Goal: Task Accomplishment & Management: Complete application form

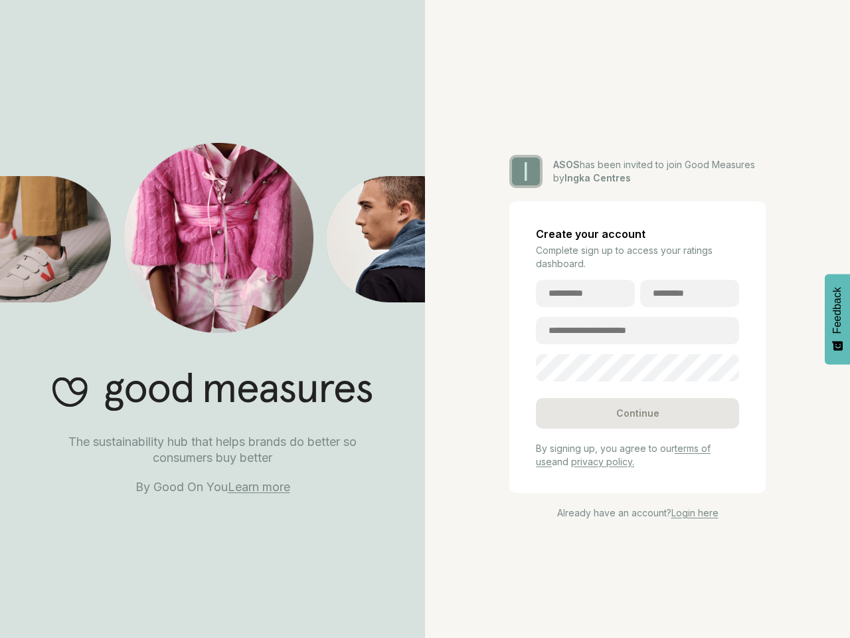
click at [425, 319] on div "I ASOS has been invited to join Good Measures by Ingka Centres Create your acco…" at bounding box center [637, 319] width 425 height 638
click at [638, 413] on div "Continue" at bounding box center [637, 413] width 203 height 31
click at [838, 319] on span "Feedback" at bounding box center [838, 310] width 12 height 47
click at [425, 319] on div "I ASOS has been invited to join Good Measures by Ingka Centres Create your acco…" at bounding box center [637, 319] width 425 height 638
click at [638, 413] on div "Continue" at bounding box center [637, 413] width 203 height 31
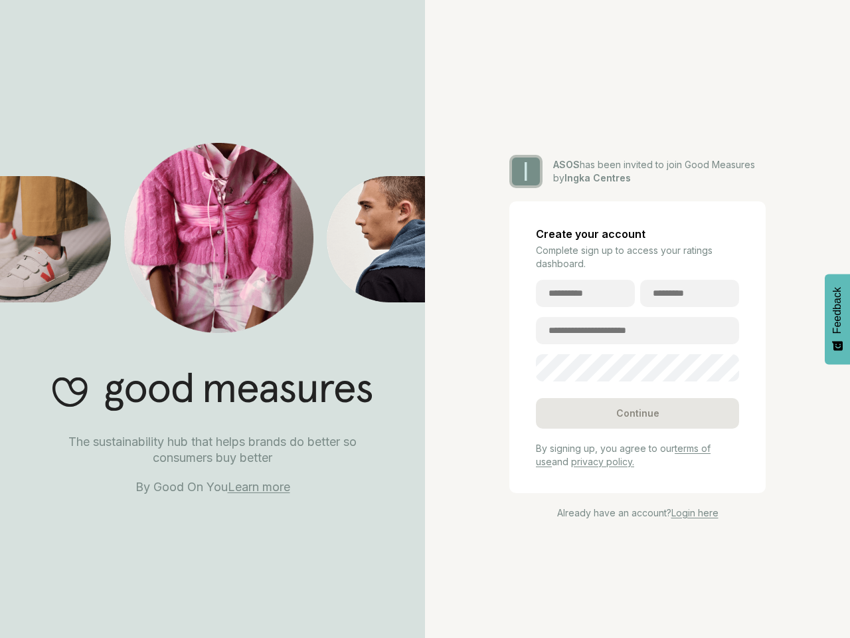
click at [838, 319] on span "Feedback" at bounding box center [838, 310] width 12 height 47
